Goal: Information Seeking & Learning: Learn about a topic

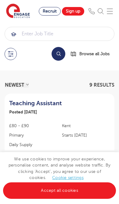
click at [11, 55] on button at bounding box center [11, 54] width 12 height 12
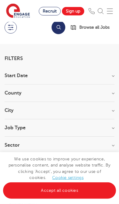
scroll to position [27, 0]
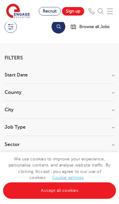
click at [16, 145] on h3 "Sector" at bounding box center [60, 144] width 110 height 5
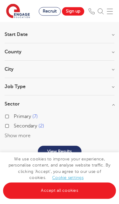
scroll to position [68, 0]
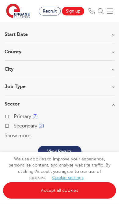
click at [16, 88] on h3 "Job Type" at bounding box center [60, 86] width 110 height 5
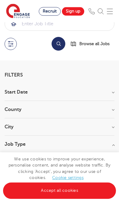
scroll to position [10, 0]
click at [16, 94] on h3 "Start Date" at bounding box center [60, 92] width 110 height 5
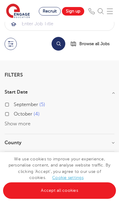
click at [16, 94] on h3 "Start Date" at bounding box center [60, 92] width 110 height 5
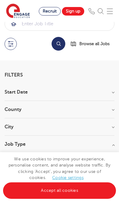
click at [14, 111] on h3 "County" at bounding box center [60, 109] width 110 height 5
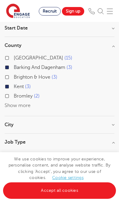
scroll to position [76, 0]
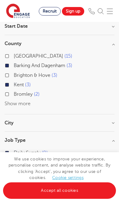
click at [12, 104] on button "Show more" at bounding box center [18, 103] width 26 height 5
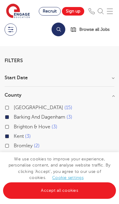
scroll to position [0, 0]
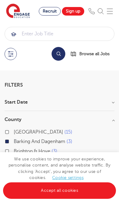
click at [12, 55] on button at bounding box center [11, 54] width 12 height 12
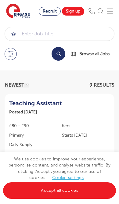
click at [59, 55] on button "Search" at bounding box center [58, 54] width 14 height 14
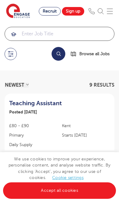
click at [29, 35] on input "search" at bounding box center [59, 33] width 109 height 13
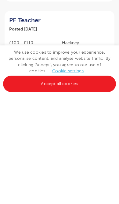
scroll to position [138, 0]
click at [33, 182] on link "Accept all cookies" at bounding box center [59, 190] width 113 height 16
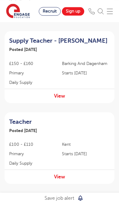
scroll to position [385, 0]
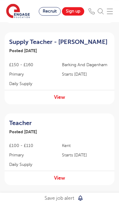
click at [55, 94] on link "View" at bounding box center [59, 96] width 11 height 5
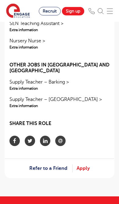
scroll to position [958, 0]
